Goal: Use online tool/utility: Utilize a website feature to perform a specific function

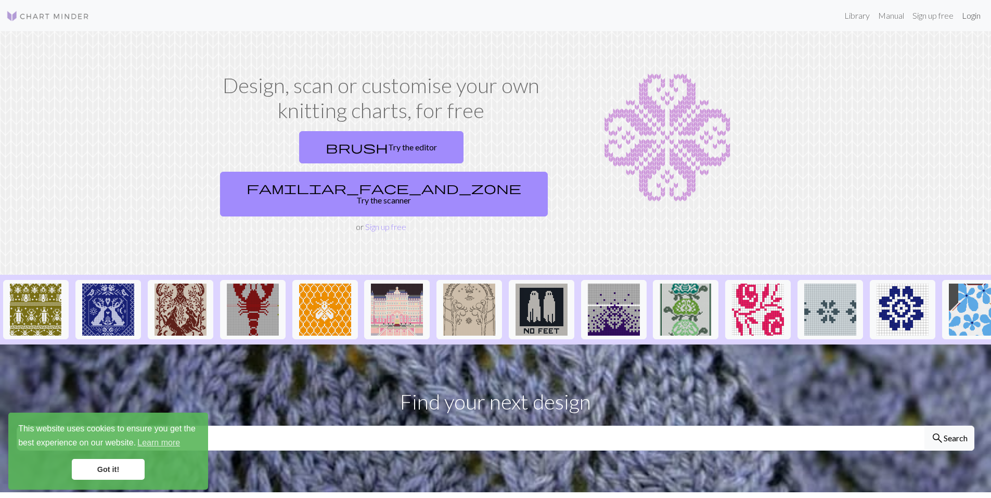
click at [974, 16] on link "Login" at bounding box center [971, 15] width 27 height 21
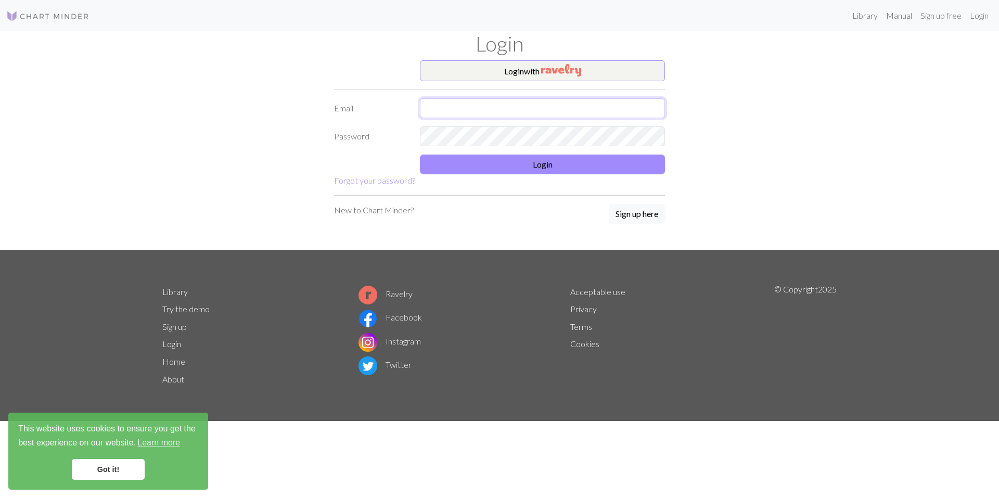
click at [444, 113] on input "text" at bounding box center [542, 108] width 245 height 20
type input "[EMAIL_ADDRESS][DOMAIN_NAME]"
click at [513, 170] on button "Login" at bounding box center [542, 165] width 245 height 20
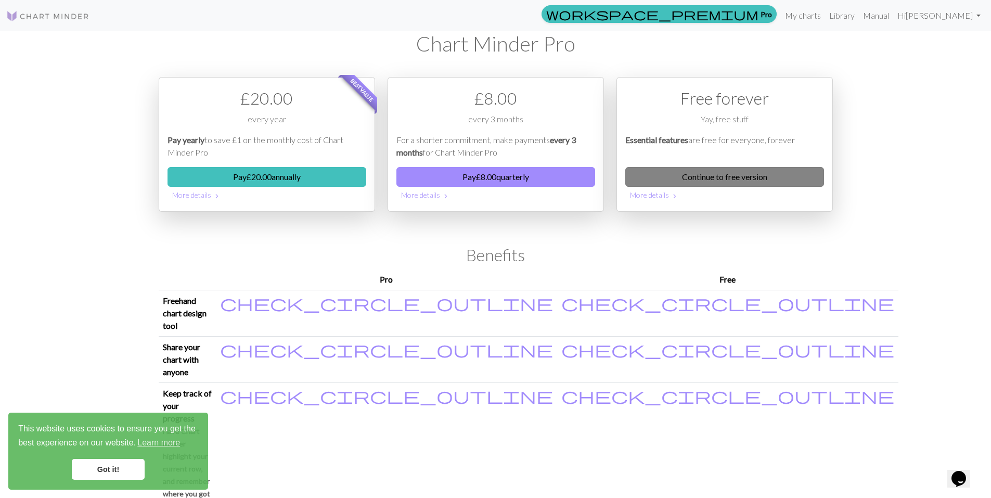
click at [734, 172] on link "Continue to free version" at bounding box center [724, 177] width 199 height 20
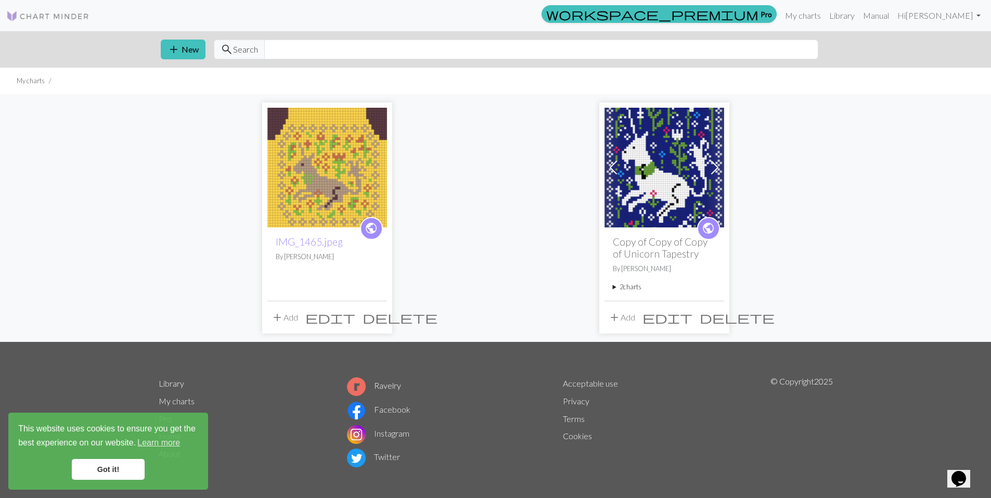
click at [356, 175] on img at bounding box center [327, 168] width 120 height 120
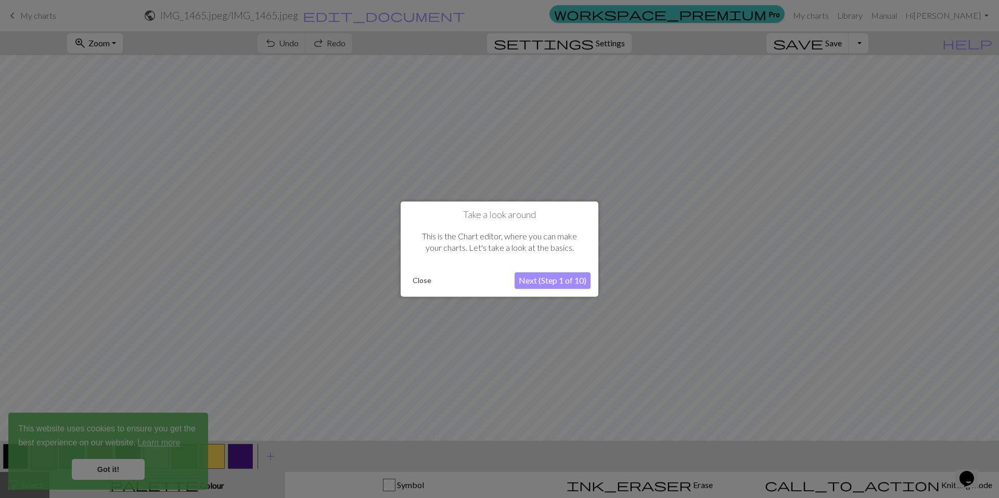
click at [428, 279] on button "Close" at bounding box center [421, 281] width 27 height 16
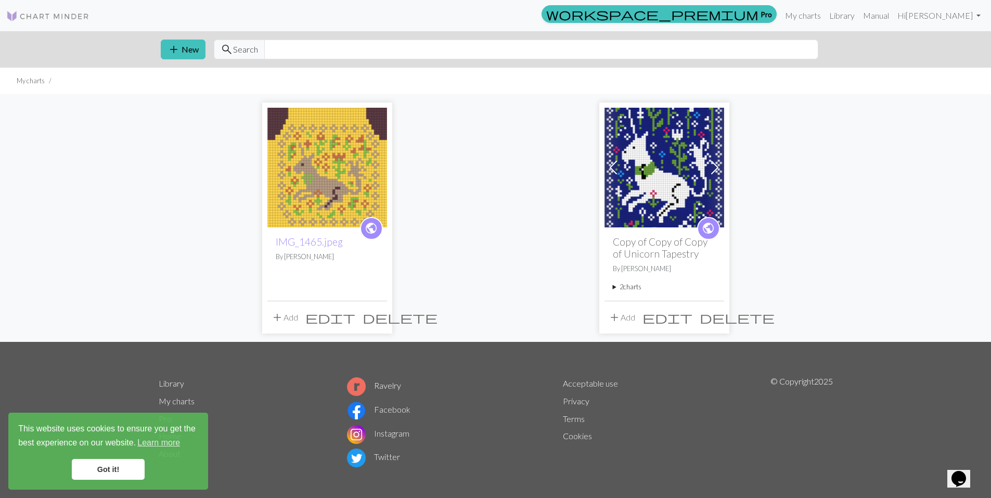
click at [302, 153] on img at bounding box center [327, 168] width 120 height 120
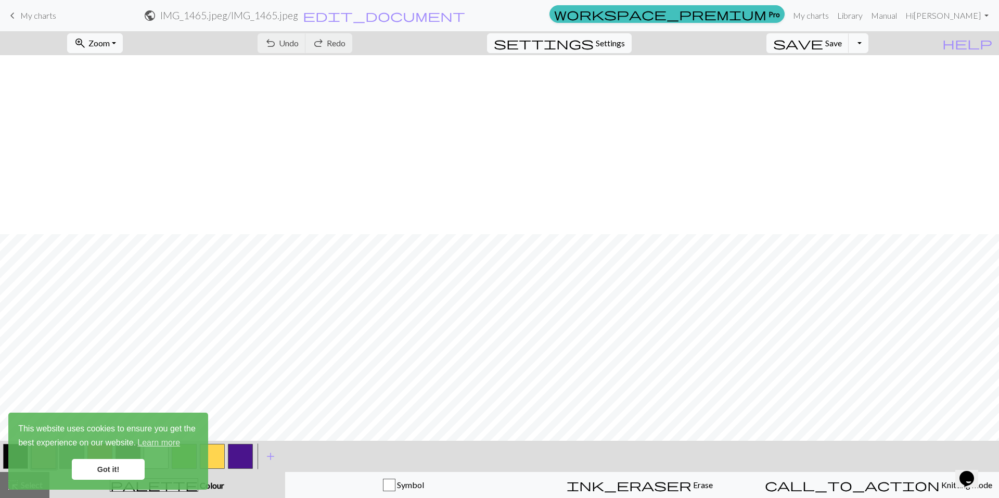
scroll to position [179, 0]
click at [83, 469] on link "Got it!" at bounding box center [108, 469] width 73 height 21
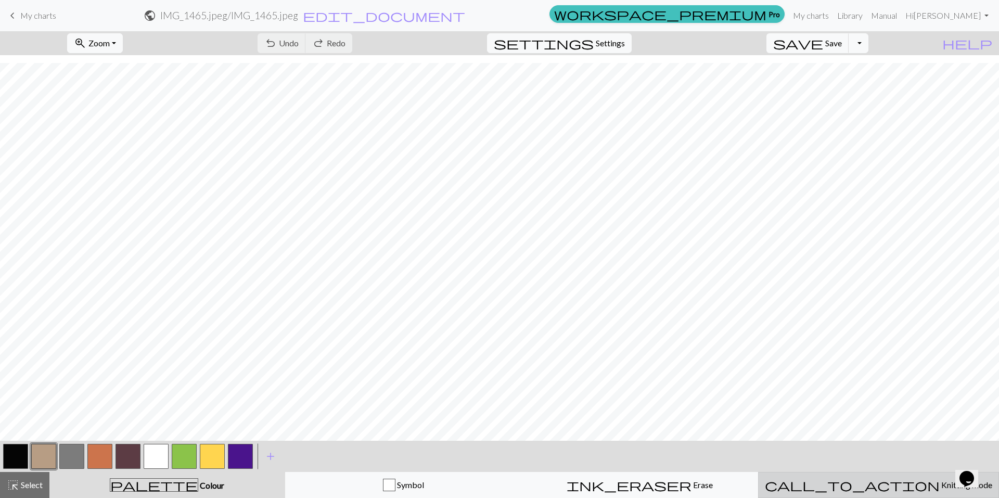
click at [940, 480] on span "Knitting mode" at bounding box center [966, 485] width 53 height 10
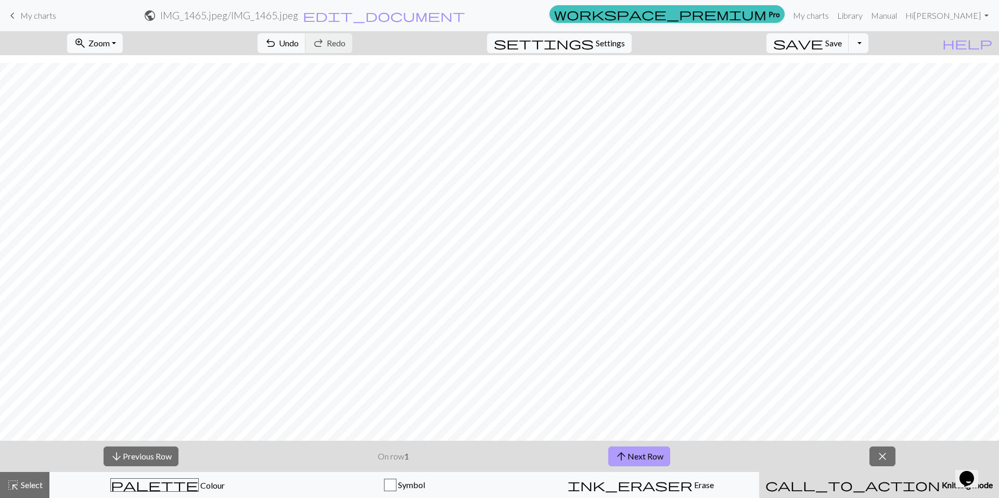
click at [636, 453] on button "arrow_upward Next Row" at bounding box center [639, 456] width 62 height 20
click at [635, 452] on button "arrow_upward Next Row" at bounding box center [639, 456] width 62 height 20
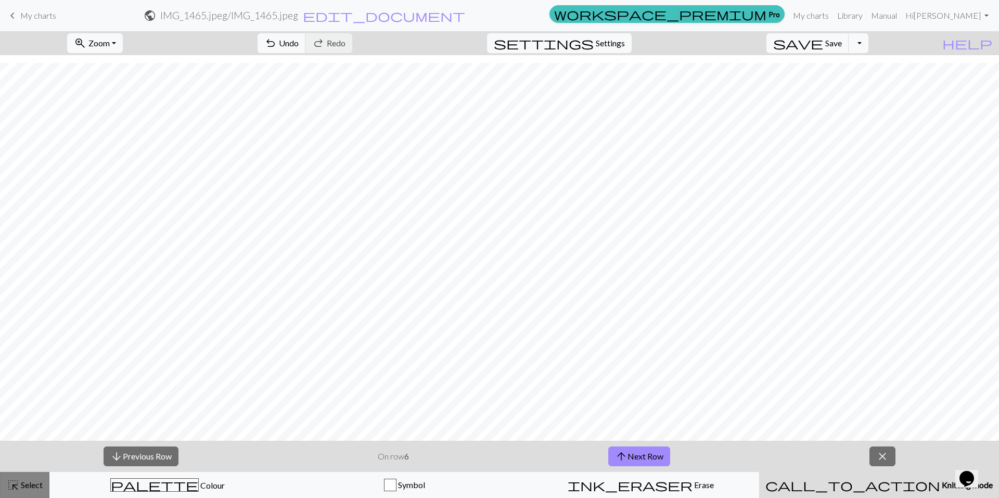
click at [8, 484] on span "highlight_alt" at bounding box center [13, 485] width 12 height 15
click at [14, 487] on span "highlight_alt" at bounding box center [13, 485] width 12 height 15
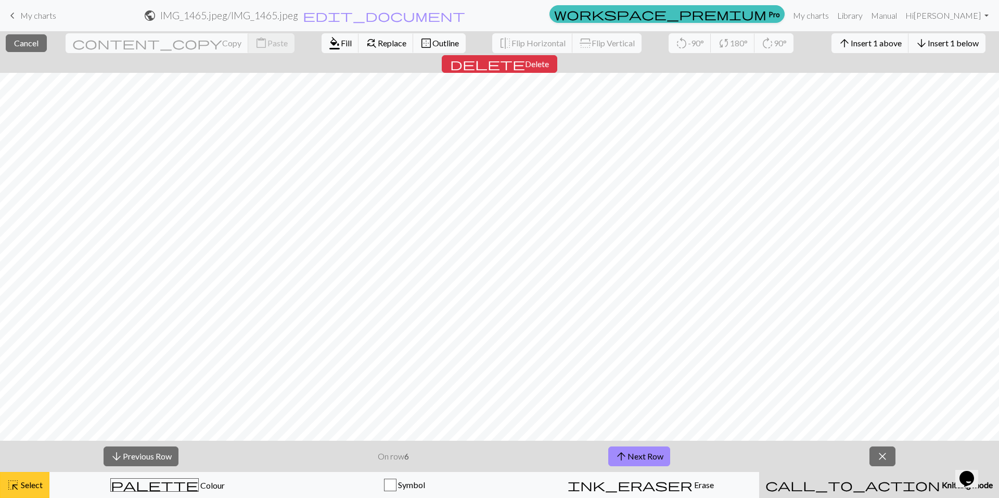
click at [8, 488] on span "highlight_alt" at bounding box center [13, 485] width 12 height 15
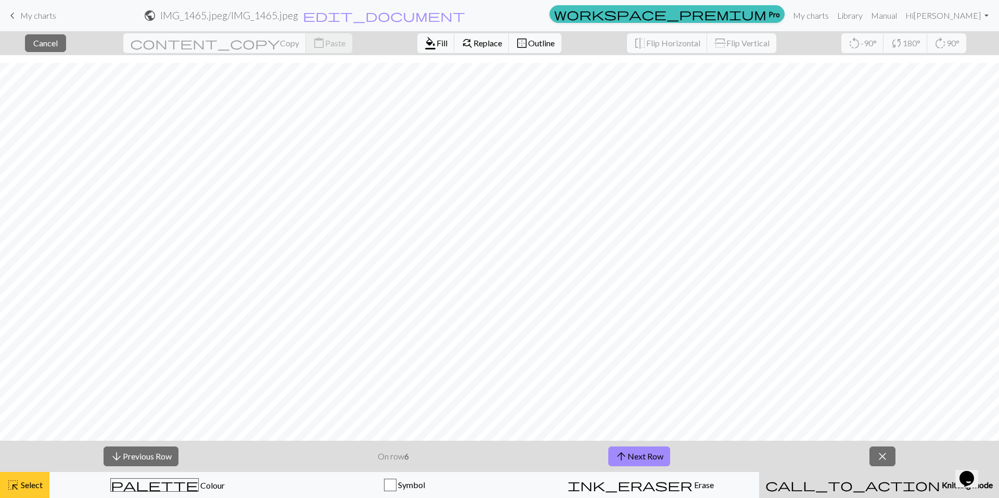
click at [25, 479] on div "highlight_alt Select Select" at bounding box center [25, 485] width 36 height 12
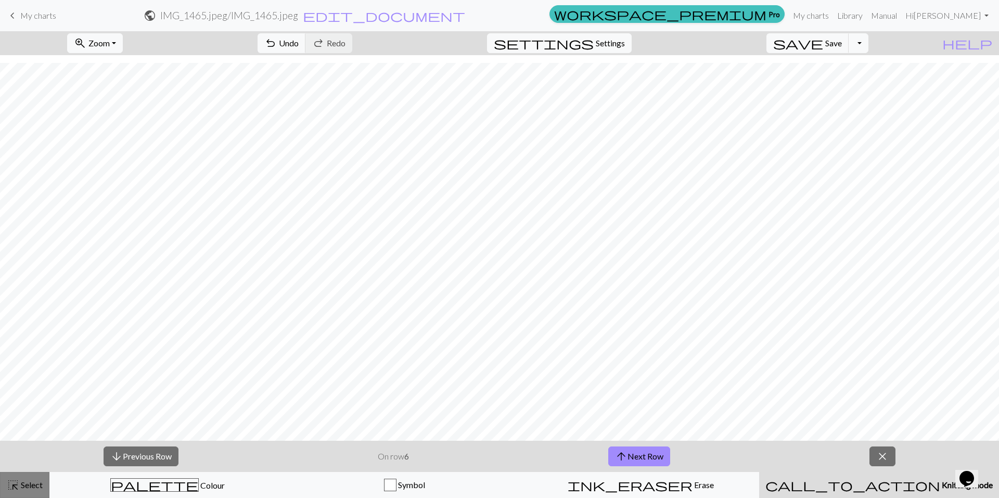
click at [20, 486] on span "Select" at bounding box center [30, 485] width 23 height 10
click at [11, 486] on span "highlight_alt" at bounding box center [13, 485] width 12 height 15
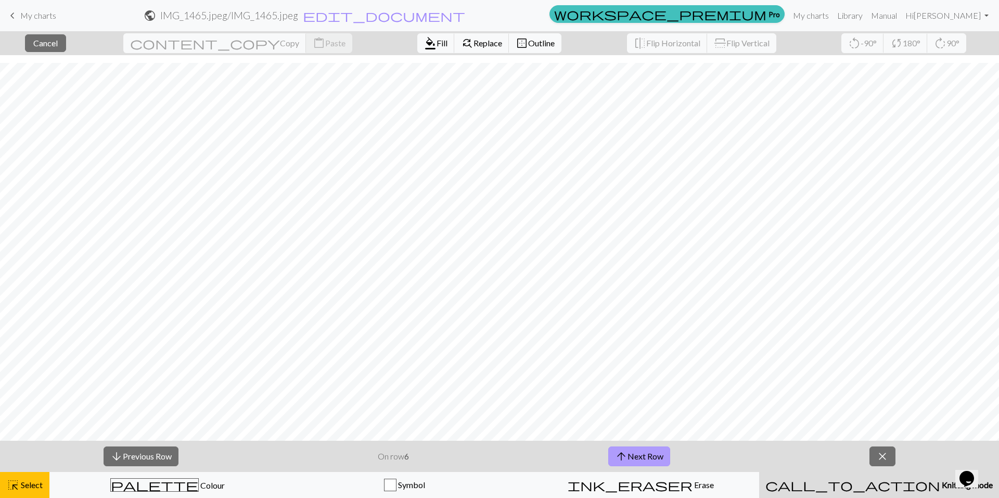
click at [620, 458] on span "arrow_upward" at bounding box center [621, 456] width 12 height 15
